Goal: Task Accomplishment & Management: Use online tool/utility

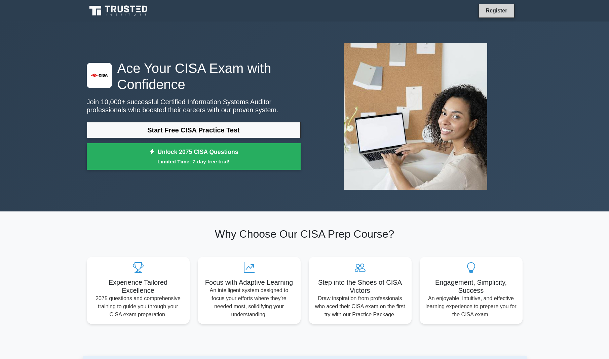
click at [492, 9] on link "Register" at bounding box center [496, 10] width 30 height 8
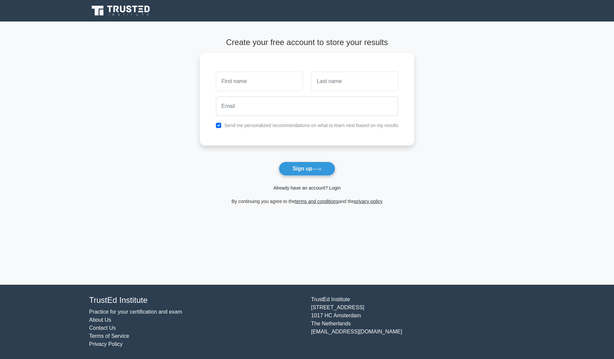
click at [318, 189] on link "Already have an account? Login" at bounding box center [306, 187] width 67 height 5
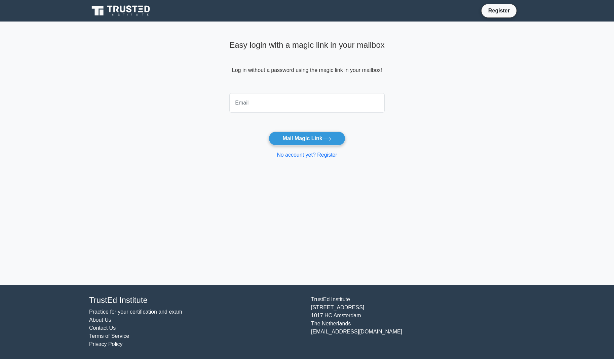
click at [262, 104] on input "email" at bounding box center [306, 102] width 155 height 19
type input "zquadri@gmail.com"
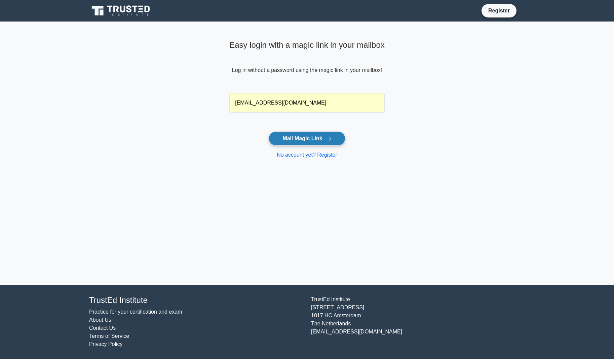
click at [316, 132] on button "Mail Magic Link" at bounding box center [306, 138] width 76 height 14
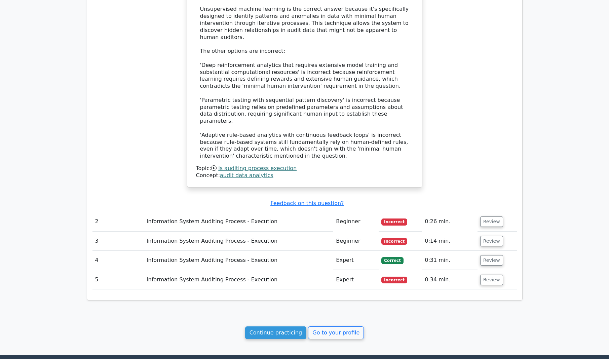
scroll to position [575, 0]
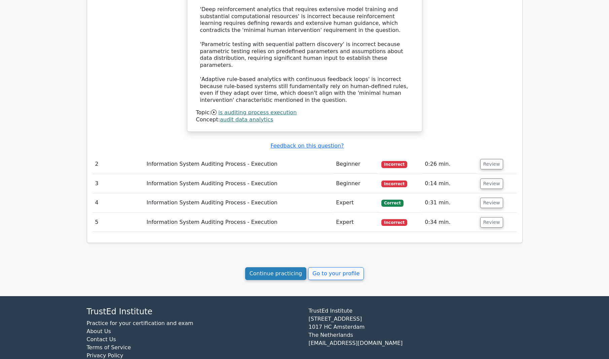
click at [292, 267] on link "Continue practicing" at bounding box center [275, 273] width 61 height 13
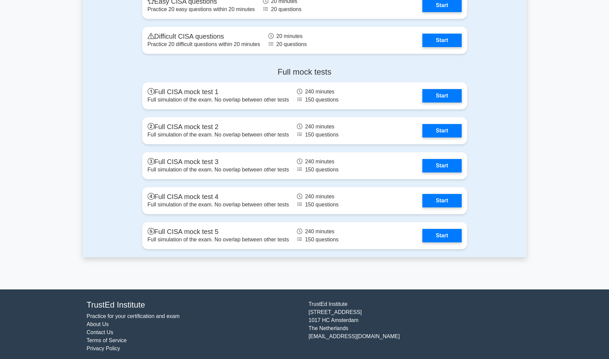
scroll to position [884, 0]
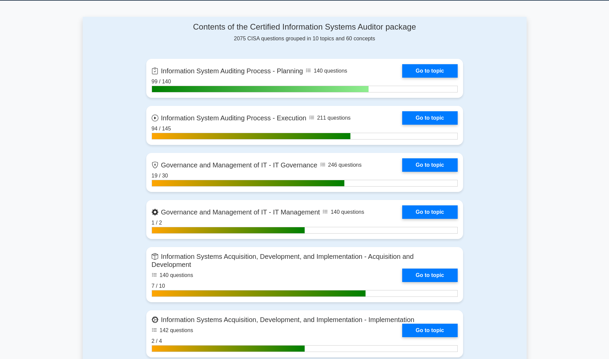
scroll to position [279, 0]
